Goal: Task Accomplishment & Management: Complete application form

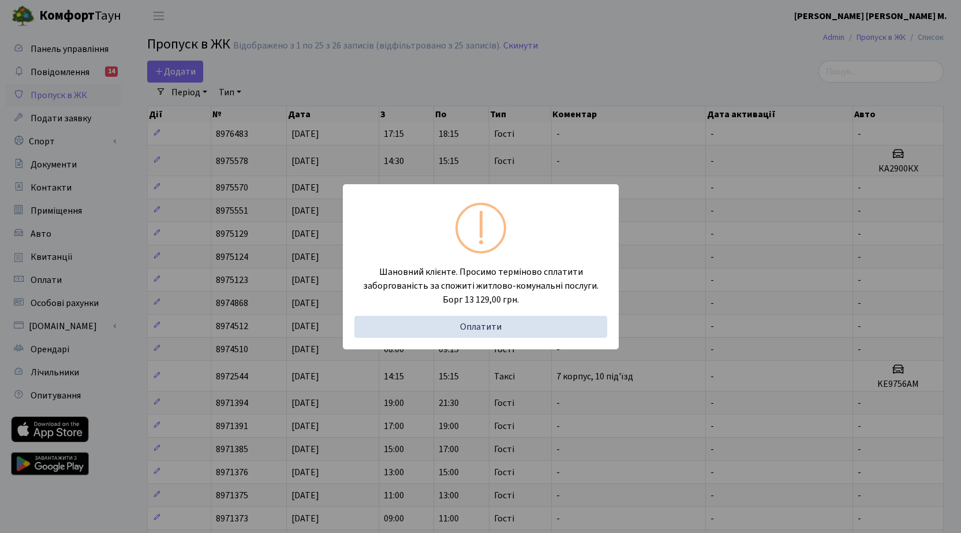
select select "25"
click at [175, 70] on div "Шановний клієнте. Просимо терміново сплатити заборгованість за спожиті житлово-…" at bounding box center [480, 266] width 961 height 533
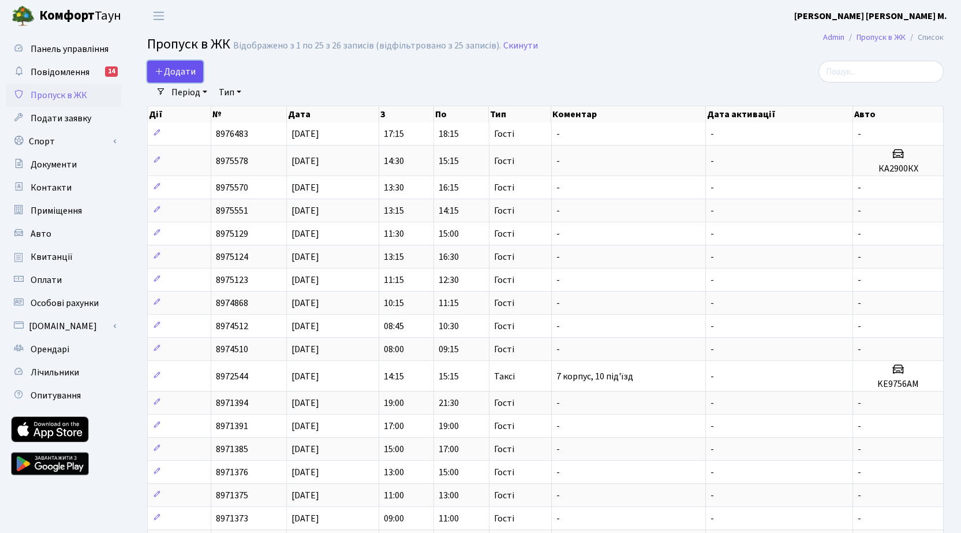
click at [196, 70] on link "Додати" at bounding box center [175, 72] width 56 height 22
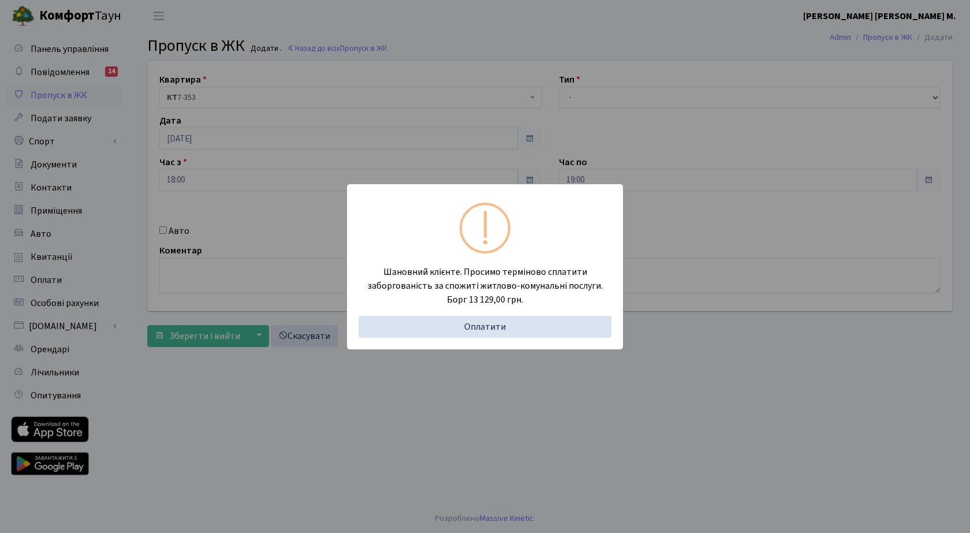
drag, startPoint x: 676, startPoint y: 433, endPoint x: 653, endPoint y: 412, distance: 31.1
click at [667, 426] on div "Шановний клієнте. Просимо терміново сплатити заборгованість за спожиті житлово-…" at bounding box center [485, 266] width 970 height 533
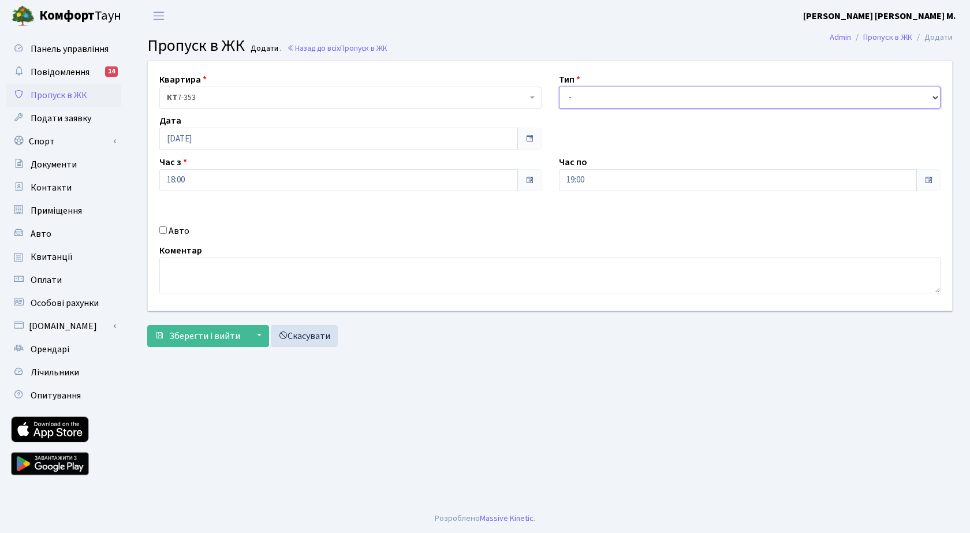
click at [598, 95] on select "- Доставка Таксі Гості Сервіс" at bounding box center [750, 98] width 382 height 22
select select "3"
click at [559, 87] on select "- Доставка Таксі Гості Сервіс" at bounding box center [750, 98] width 382 height 22
click at [200, 338] on span "Зберегти і вийти" at bounding box center [204, 336] width 71 height 13
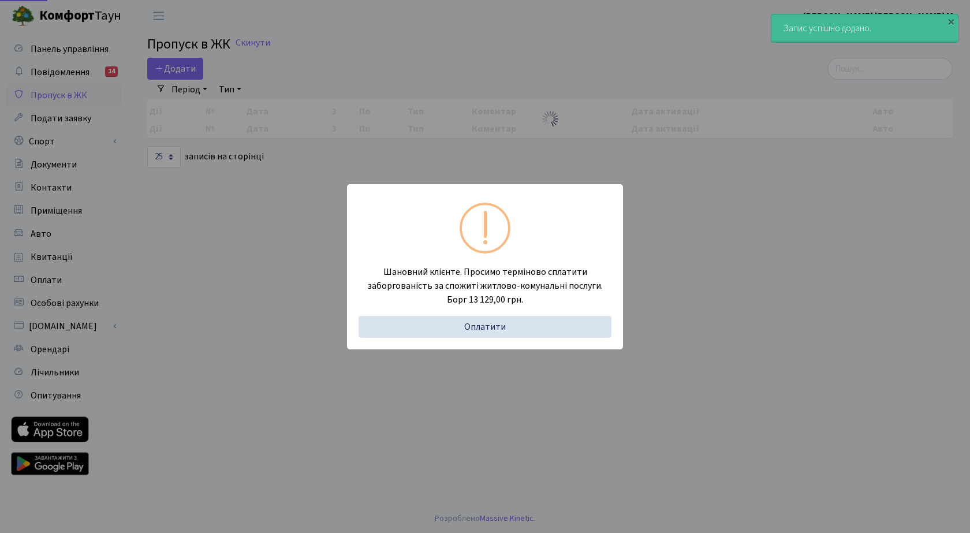
select select "25"
